Goal: Check status: Check status

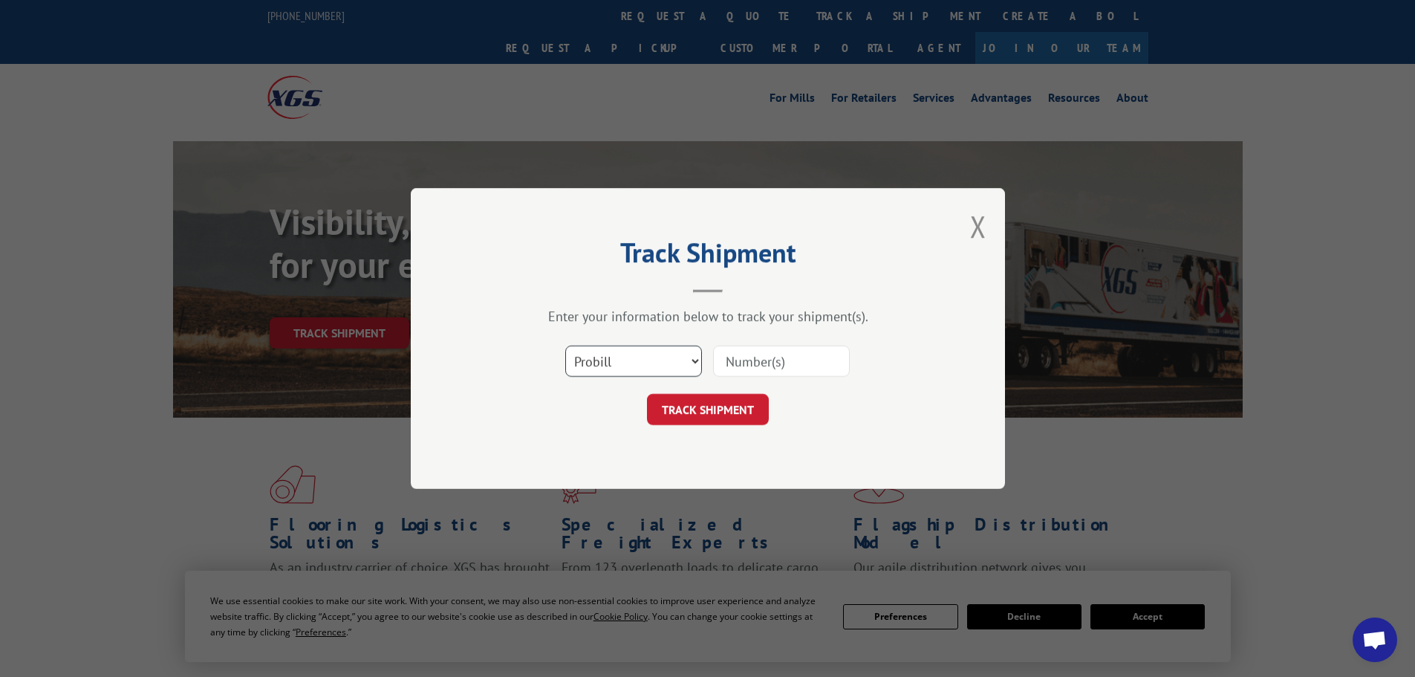
drag, startPoint x: 596, startPoint y: 362, endPoint x: 592, endPoint y: 375, distance: 13.9
click at [596, 362] on select "Select category... Probill BOL PO" at bounding box center [633, 361] width 137 height 31
select select "bol"
click at [565, 346] on select "Select category... Probill BOL PO" at bounding box center [633, 361] width 137 height 31
click at [771, 356] on input at bounding box center [781, 361] width 137 height 31
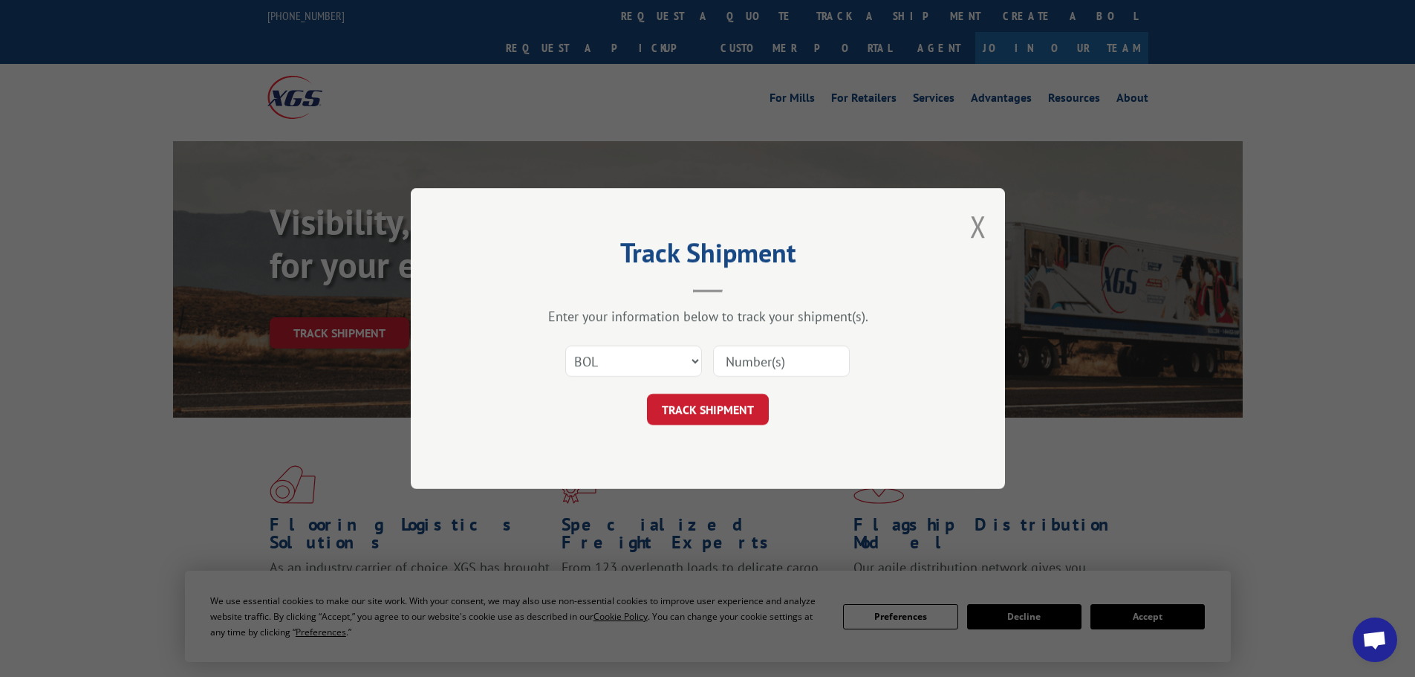
paste input "6047593"
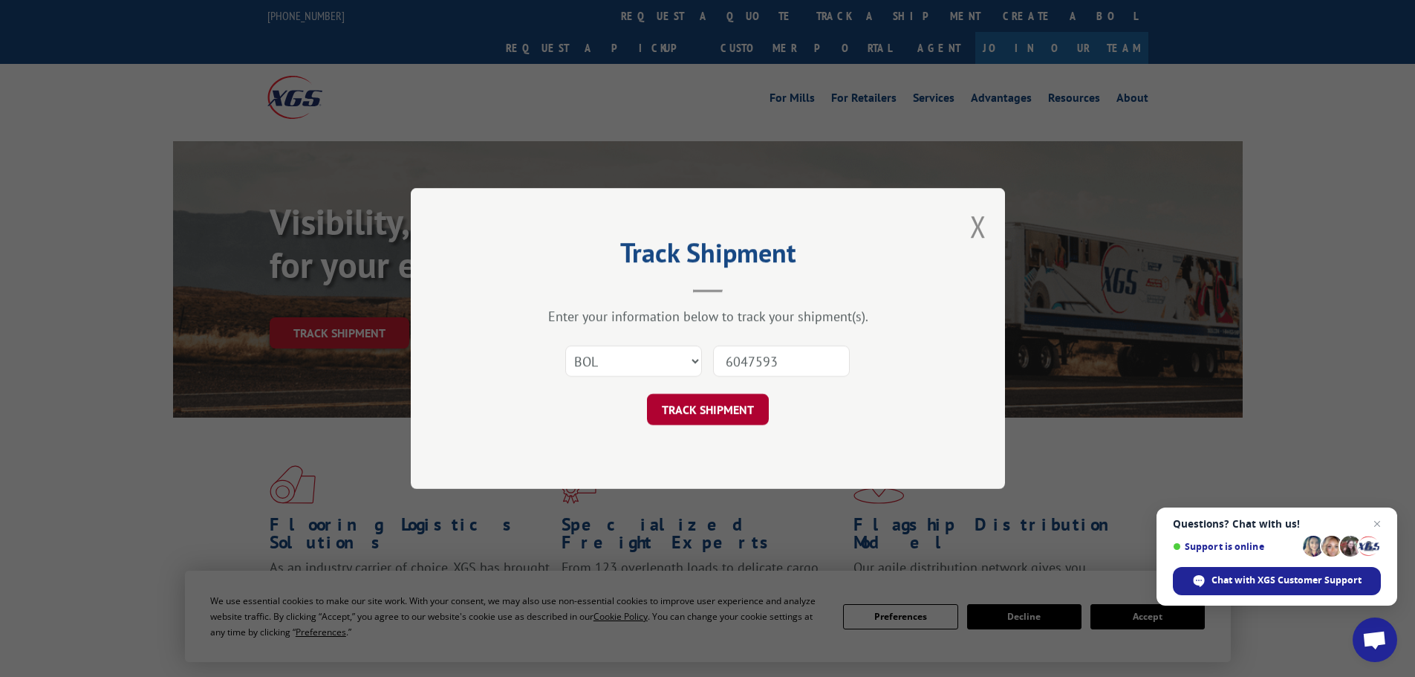
type input "6047593"
click at [733, 400] on button "TRACK SHIPMENT" at bounding box center [708, 409] width 122 height 31
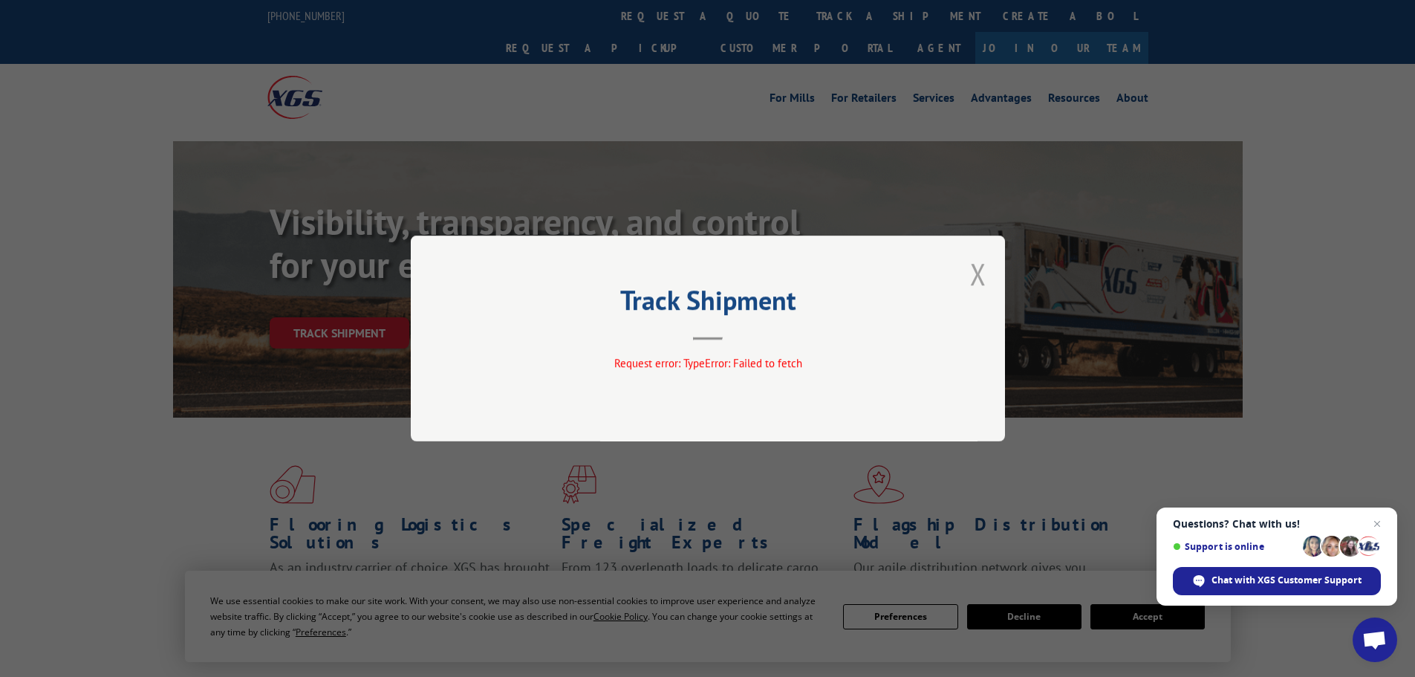
click at [975, 272] on button "Close modal" at bounding box center [978, 273] width 16 height 39
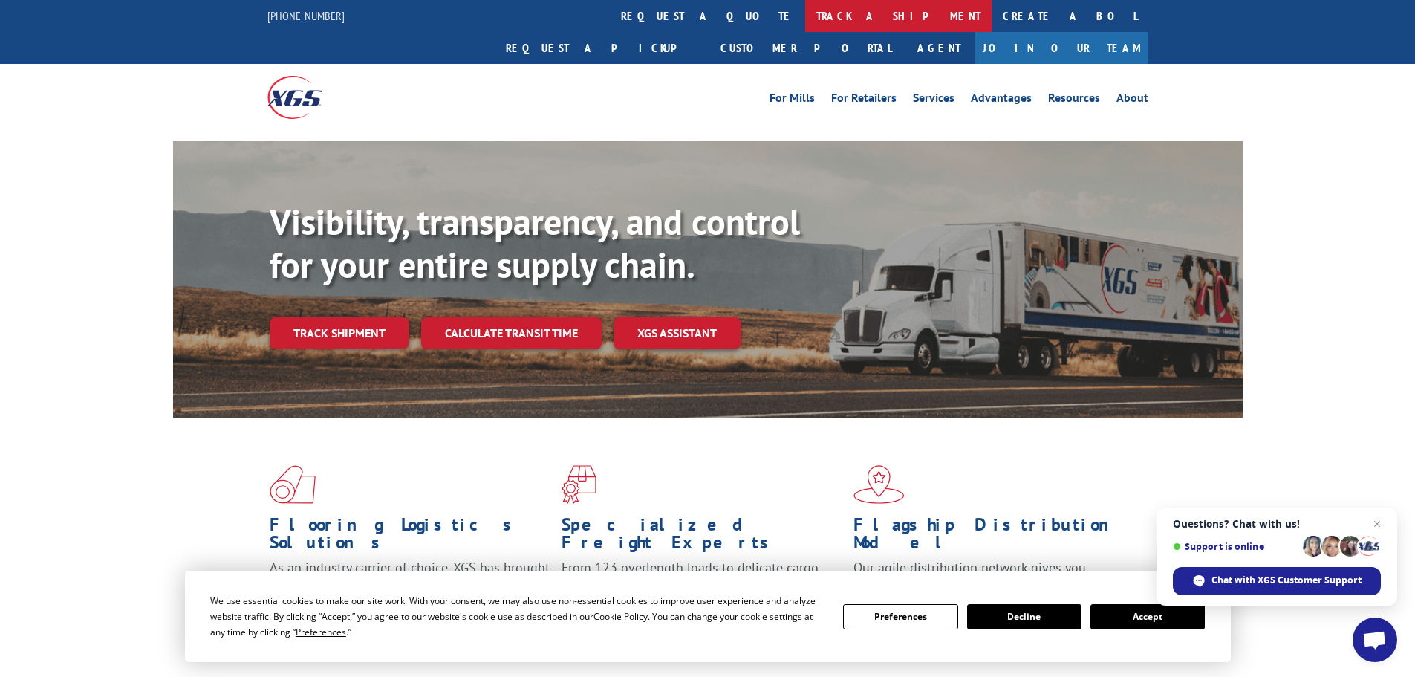
click at [805, 20] on link "track a shipment" at bounding box center [898, 16] width 186 height 32
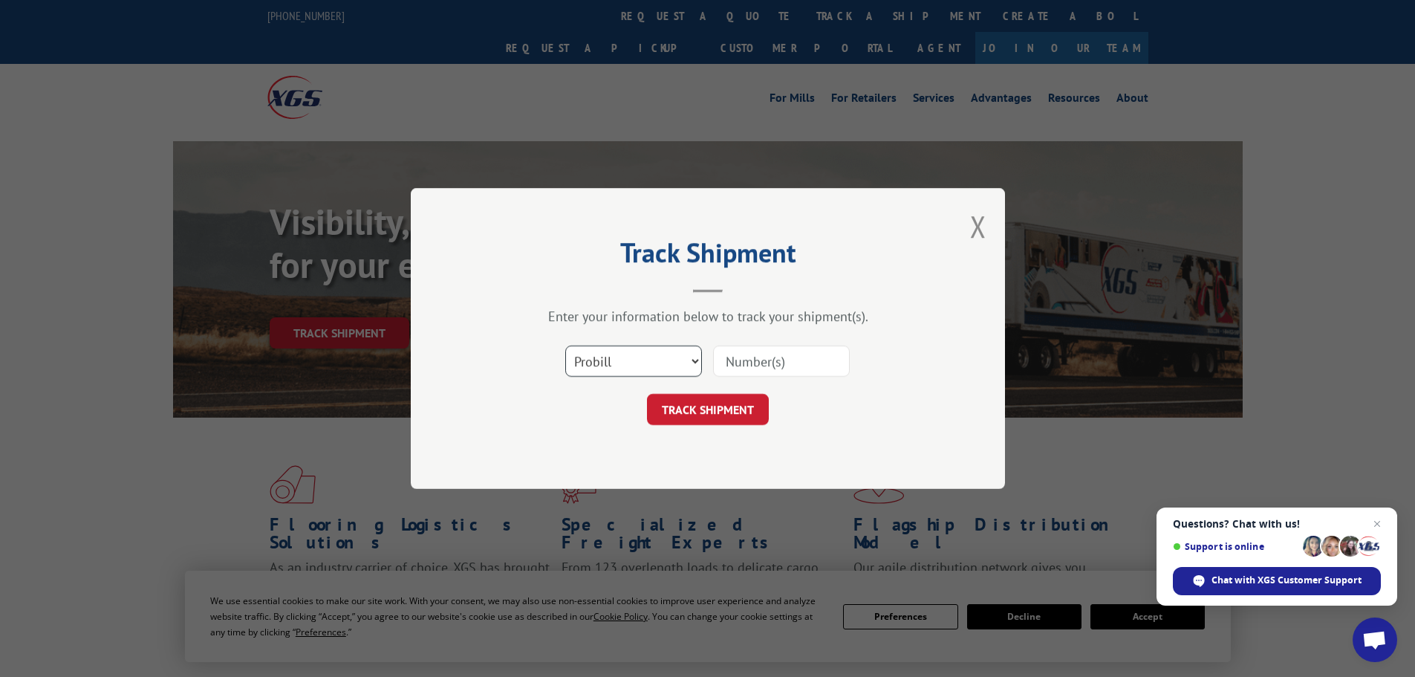
click at [601, 352] on select "Select category... Probill BOL PO" at bounding box center [633, 361] width 137 height 31
select select "bol"
click at [565, 346] on select "Select category... Probill BOL PO" at bounding box center [633, 361] width 137 height 31
click at [733, 363] on input at bounding box center [781, 361] width 137 height 31
paste input "6047593"
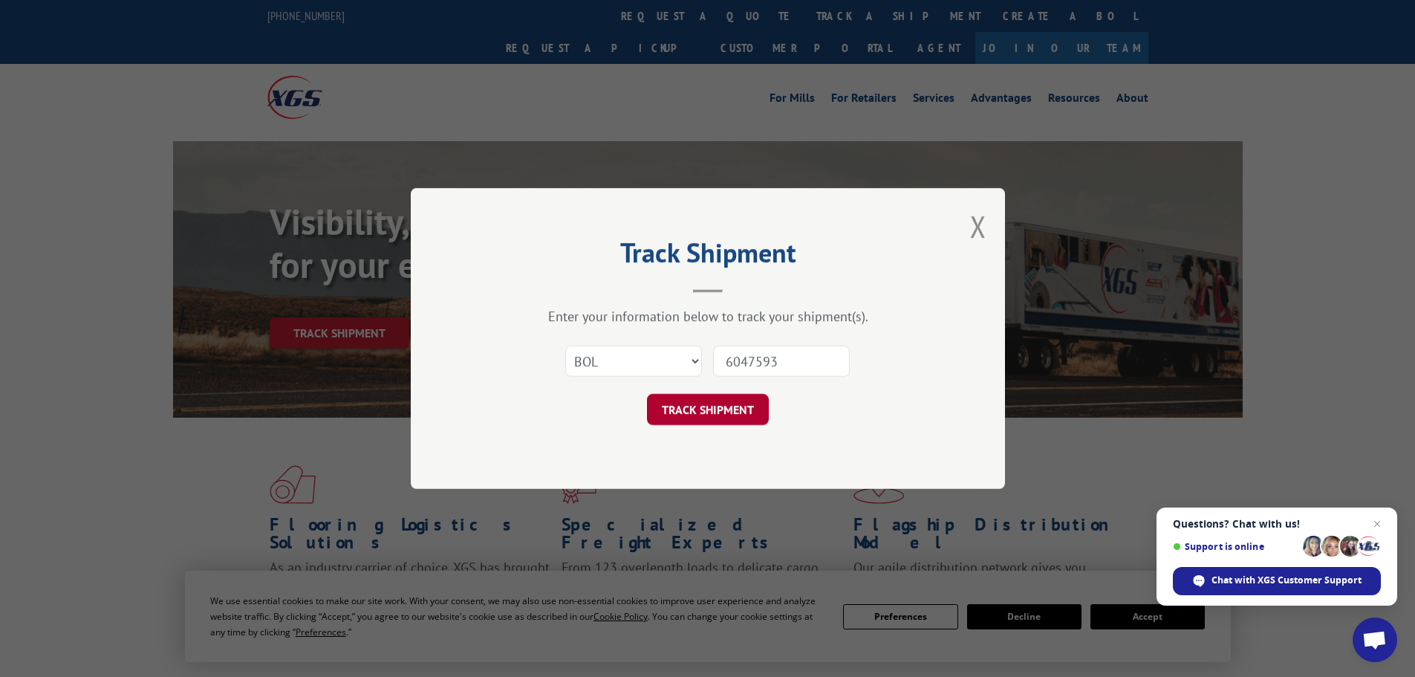
type input "6047593"
click at [730, 408] on button "TRACK SHIPMENT" at bounding box center [708, 409] width 122 height 31
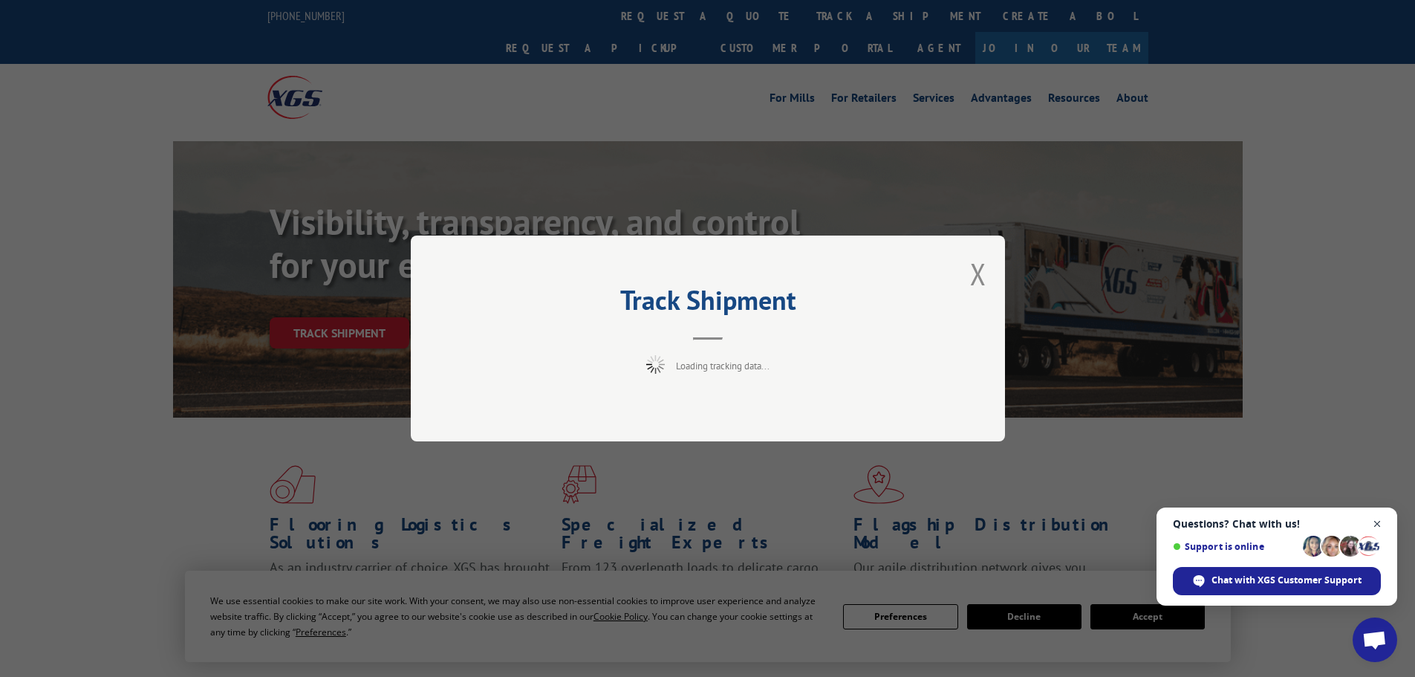
click at [1380, 525] on span "Close chat" at bounding box center [1378, 524] width 19 height 19
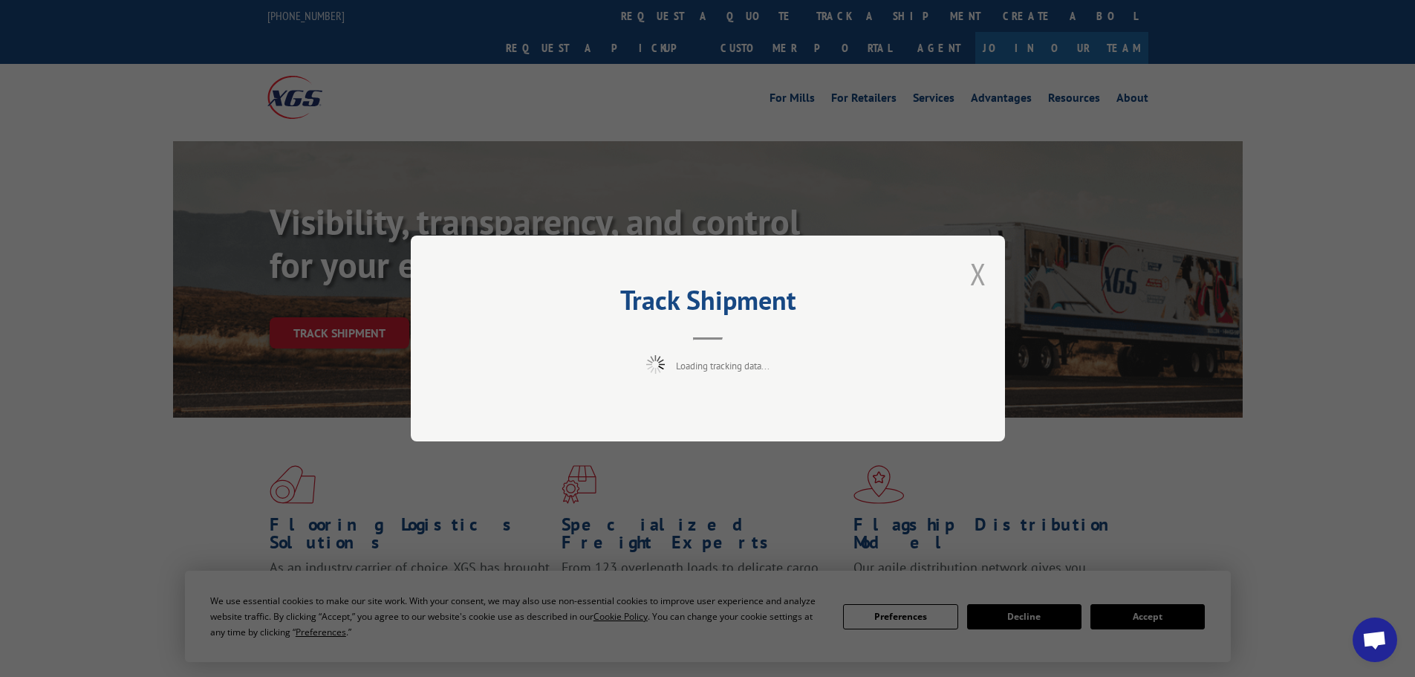
click at [977, 269] on button "Close modal" at bounding box center [978, 273] width 16 height 39
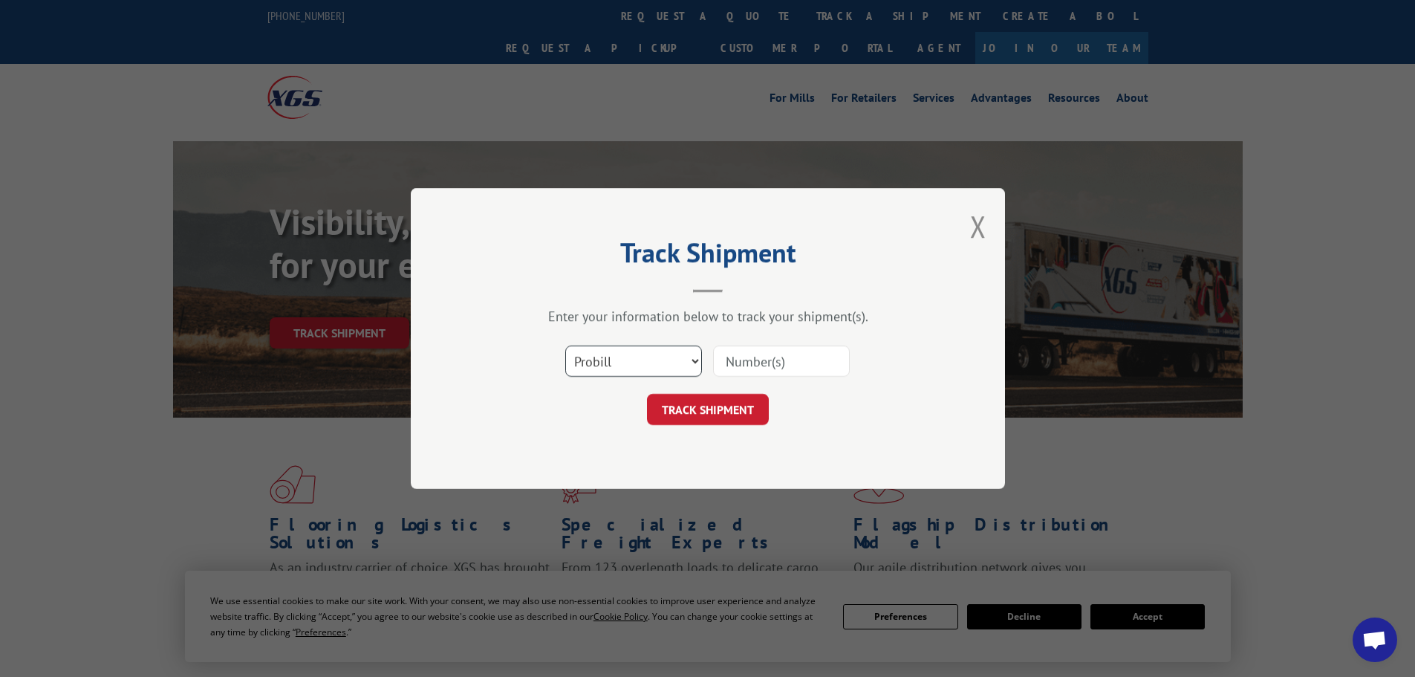
click at [611, 358] on select "Select category... Probill BOL PO" at bounding box center [633, 361] width 137 height 31
select select "bol"
click at [565, 346] on select "Select category... Probill BOL PO" at bounding box center [633, 361] width 137 height 31
click at [729, 371] on input at bounding box center [781, 361] width 137 height 31
paste input "6047593"
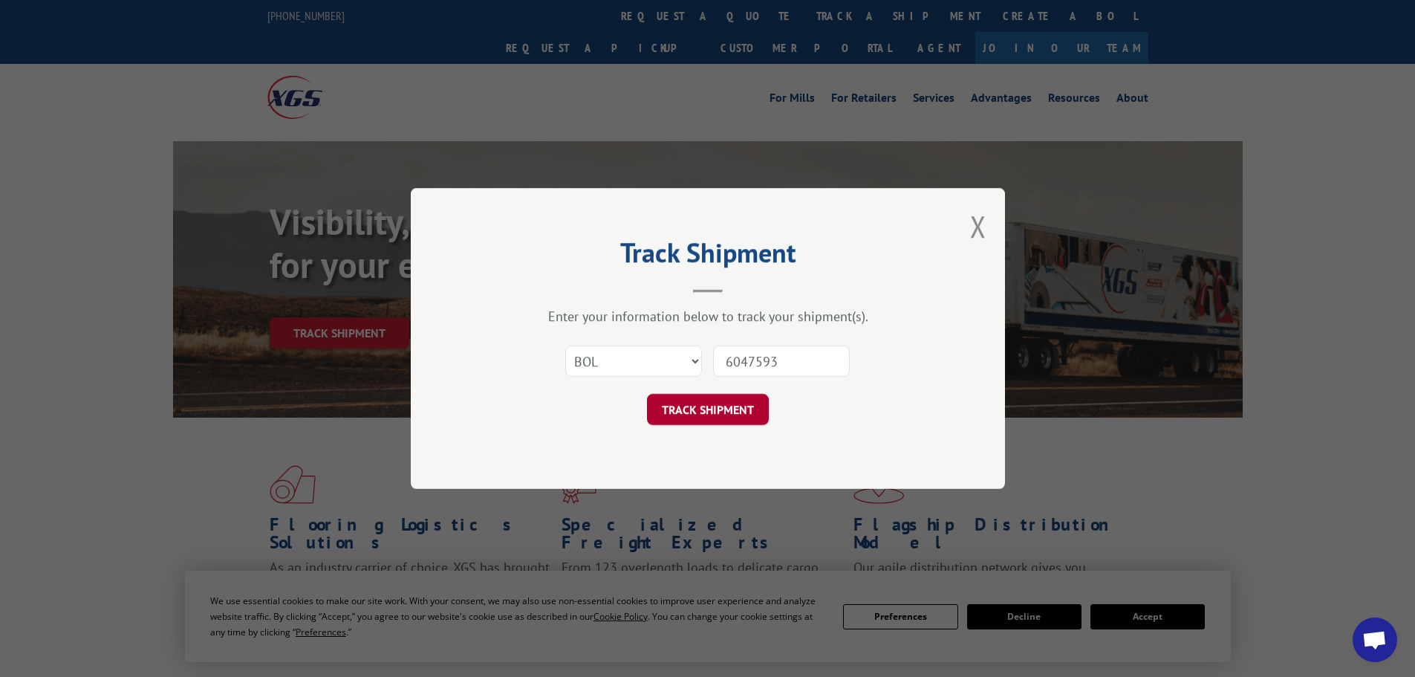
type input "6047593"
click at [750, 404] on button "TRACK SHIPMENT" at bounding box center [708, 409] width 122 height 31
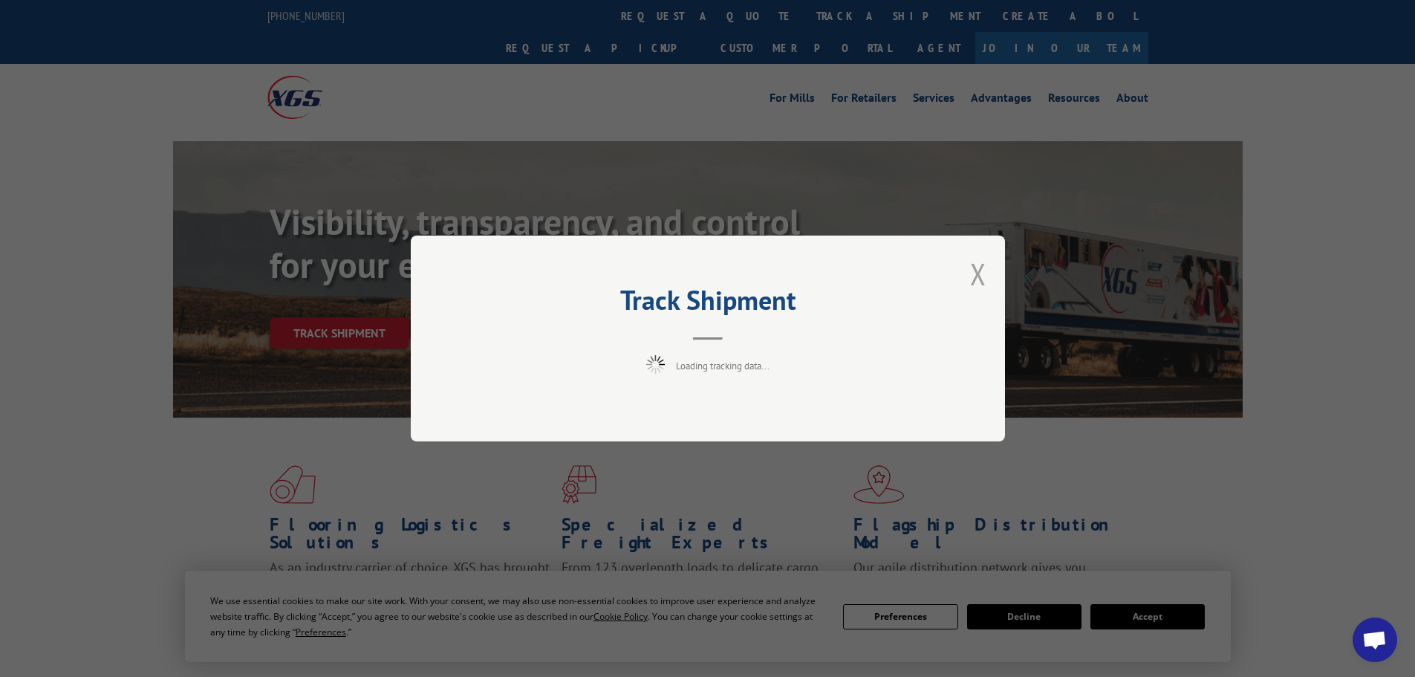
click at [980, 269] on button "Close modal" at bounding box center [978, 273] width 16 height 39
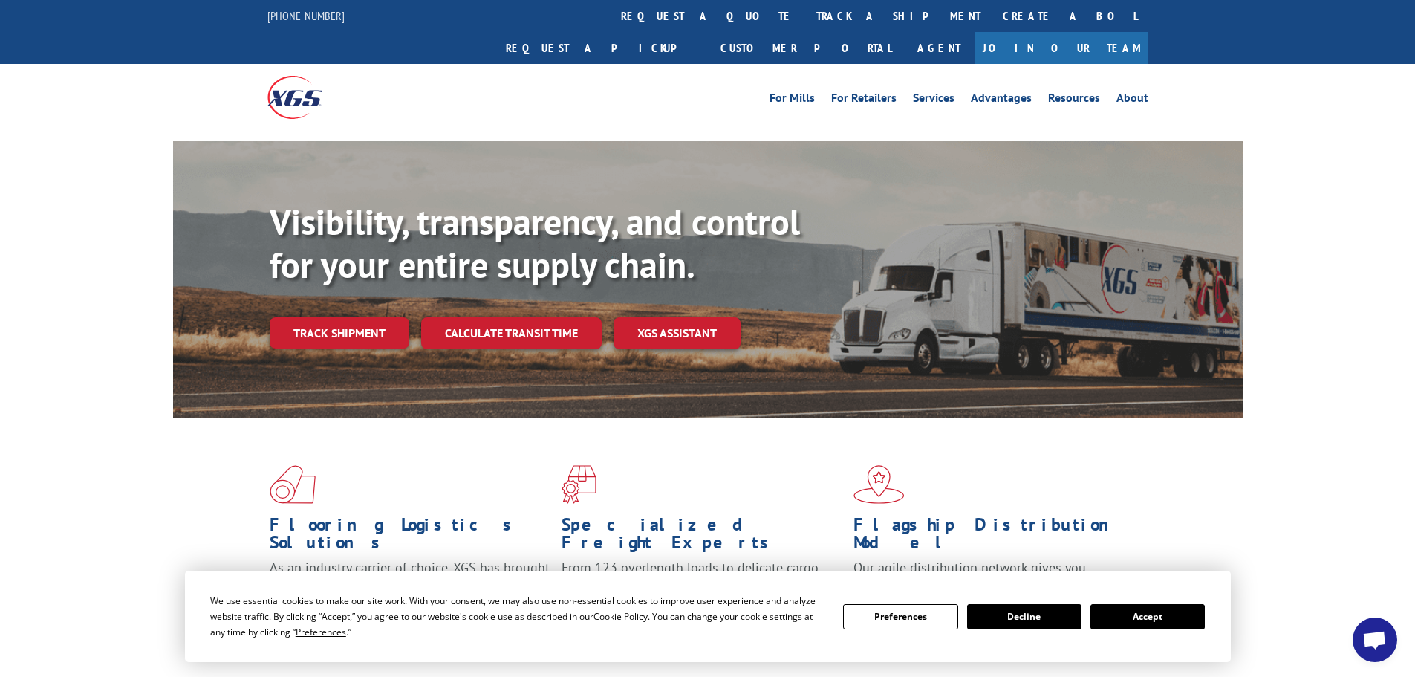
click at [1138, 615] on button "Accept" at bounding box center [1148, 616] width 114 height 25
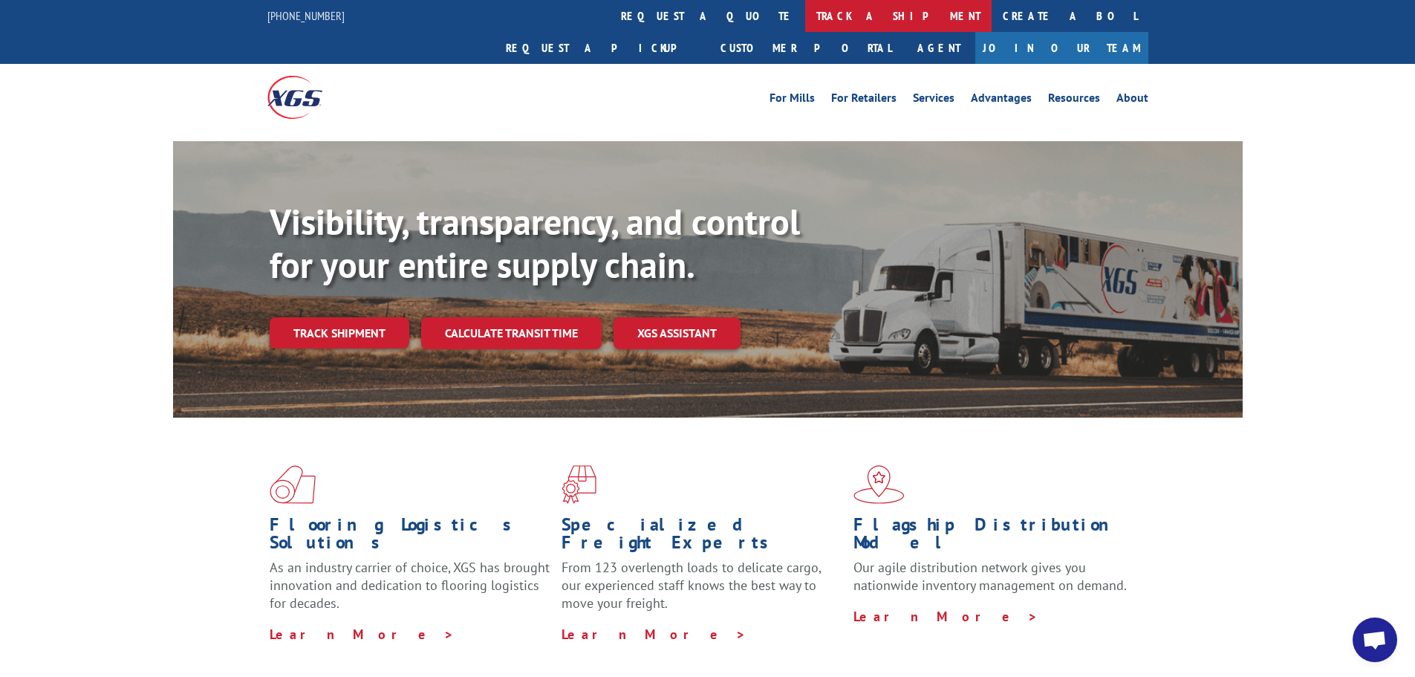
click at [805, 25] on link "track a shipment" at bounding box center [898, 16] width 186 height 32
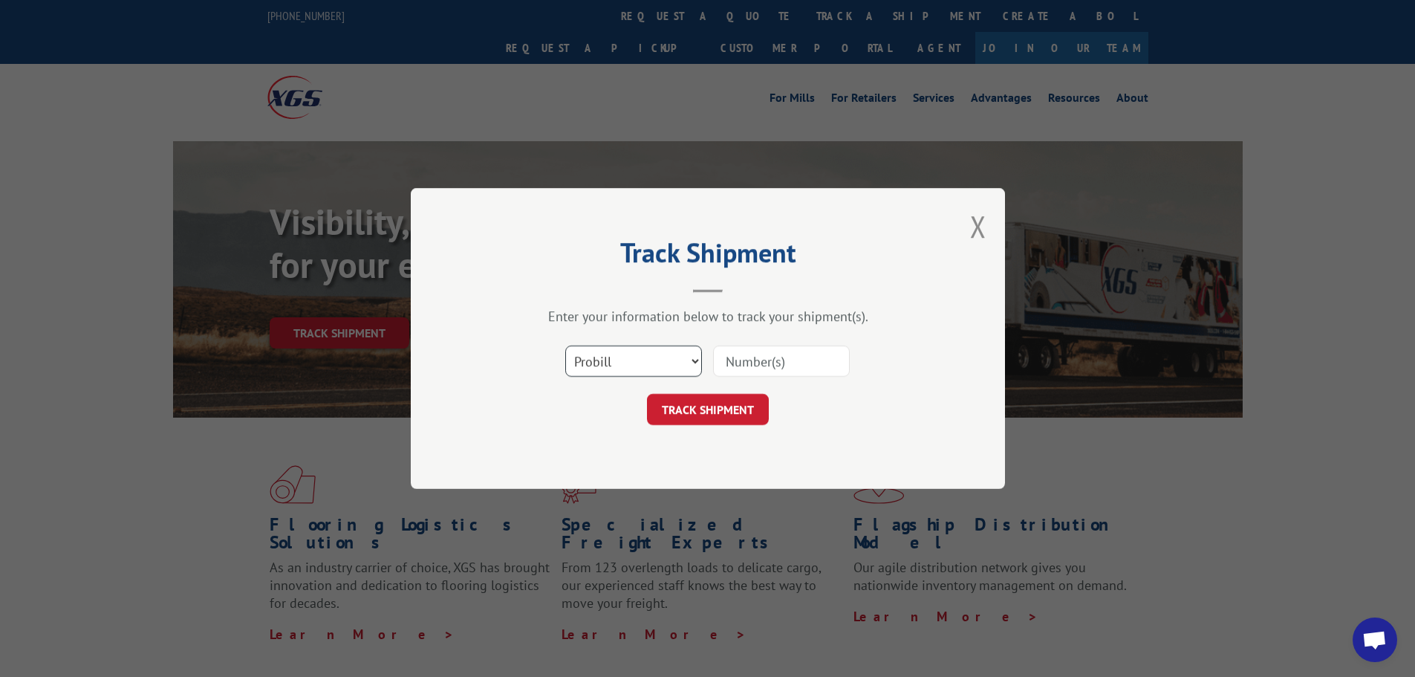
drag, startPoint x: 600, startPoint y: 361, endPoint x: 600, endPoint y: 374, distance: 13.4
click at [600, 361] on select "Select category... Probill BOL PO" at bounding box center [633, 361] width 137 height 31
select select "bol"
click at [565, 346] on select "Select category... Probill BOL PO" at bounding box center [633, 361] width 137 height 31
click at [768, 351] on input at bounding box center [781, 361] width 137 height 31
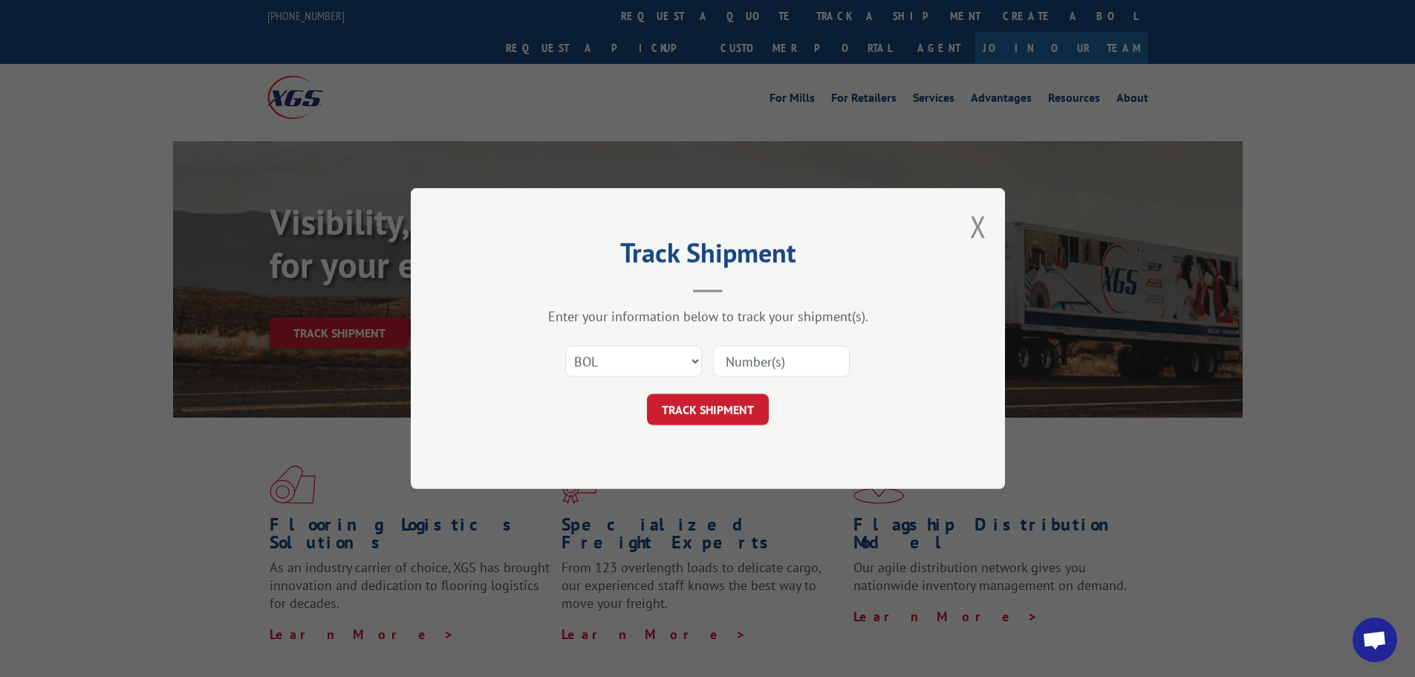
paste input "6047593"
type input "6047593"
click at [717, 405] on button "TRACK SHIPMENT" at bounding box center [708, 409] width 122 height 31
